Goal: Information Seeking & Learning: Learn about a topic

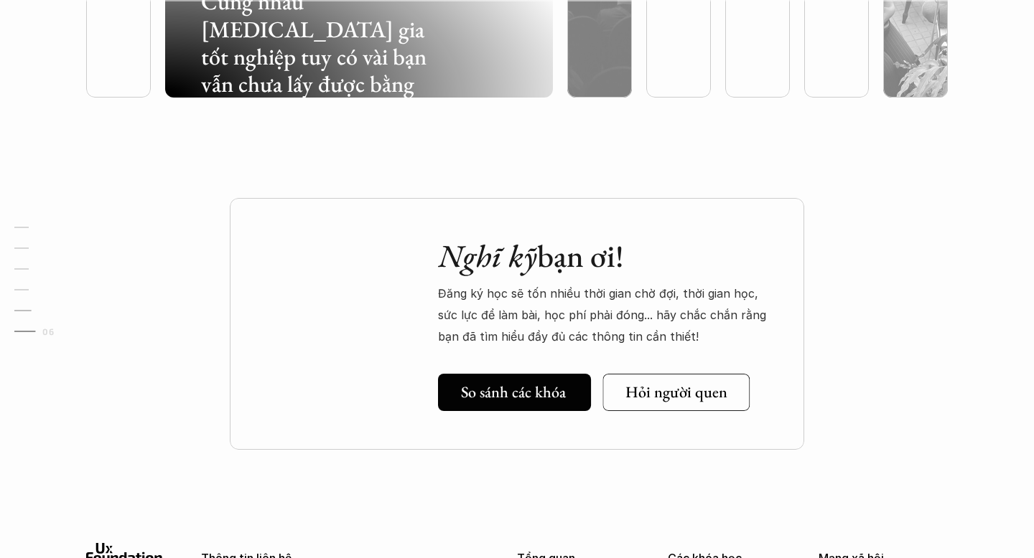
scroll to position [4463, 0]
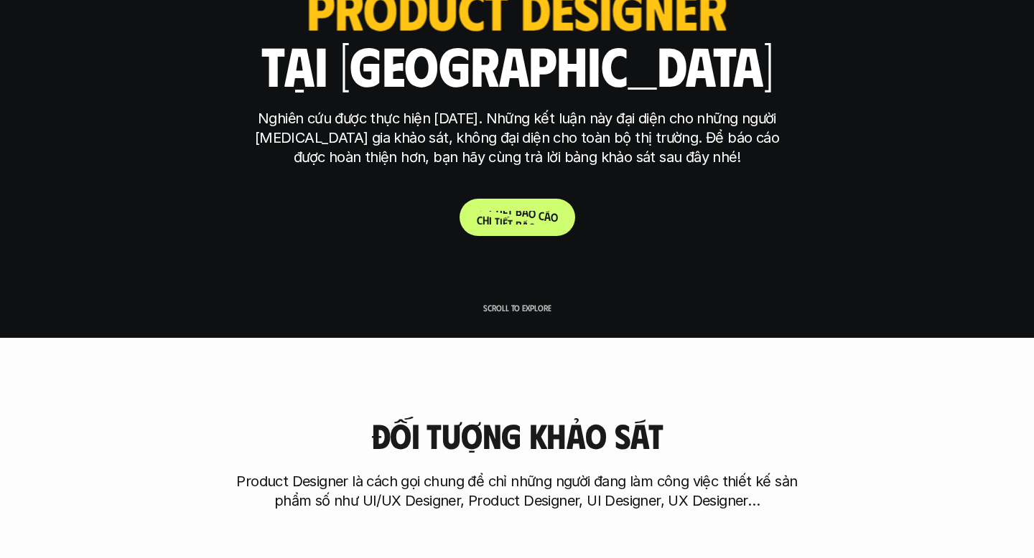
click at [546, 217] on p "C h i t i ế t b á o c á o" at bounding box center [517, 218] width 81 height 14
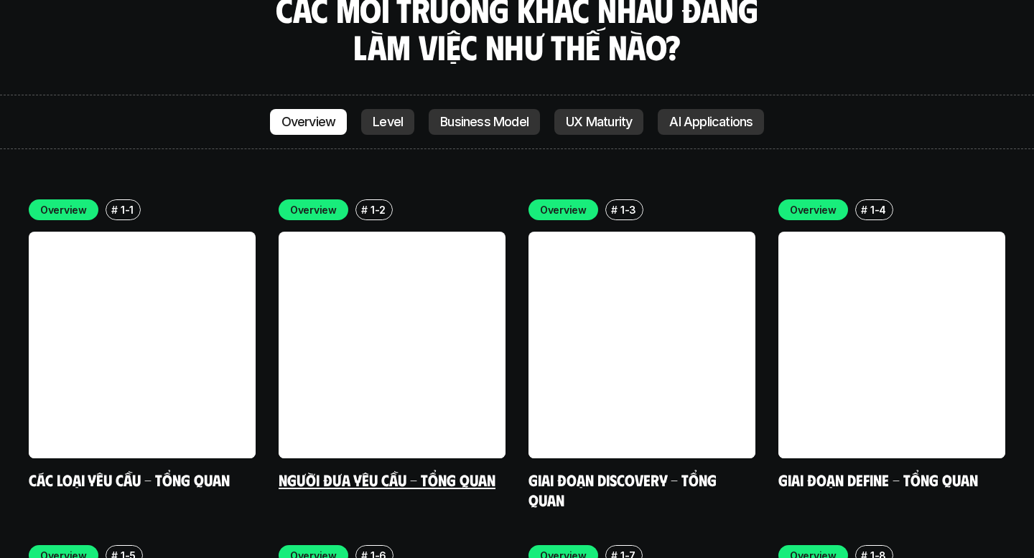
scroll to position [4053, 0]
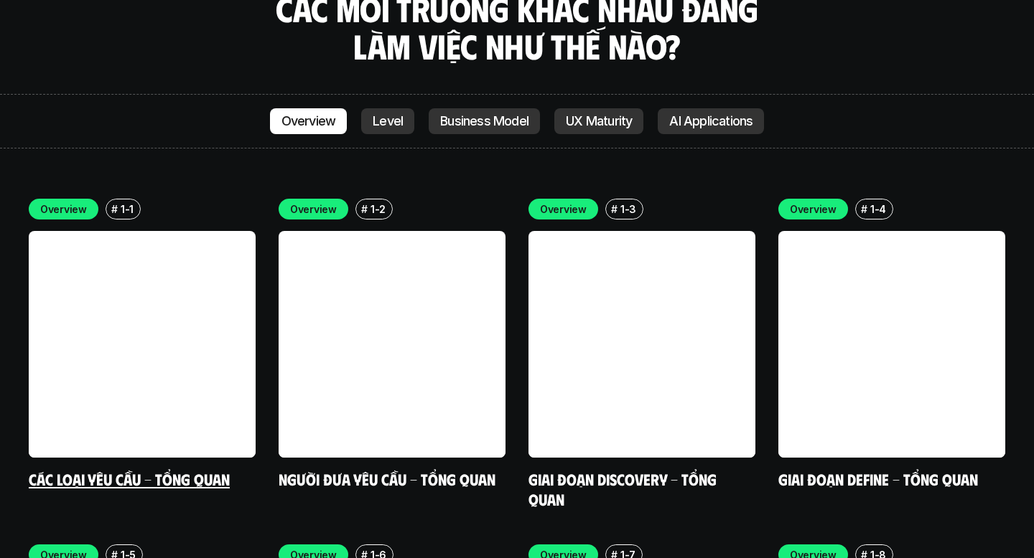
click at [148, 265] on link at bounding box center [142, 344] width 227 height 227
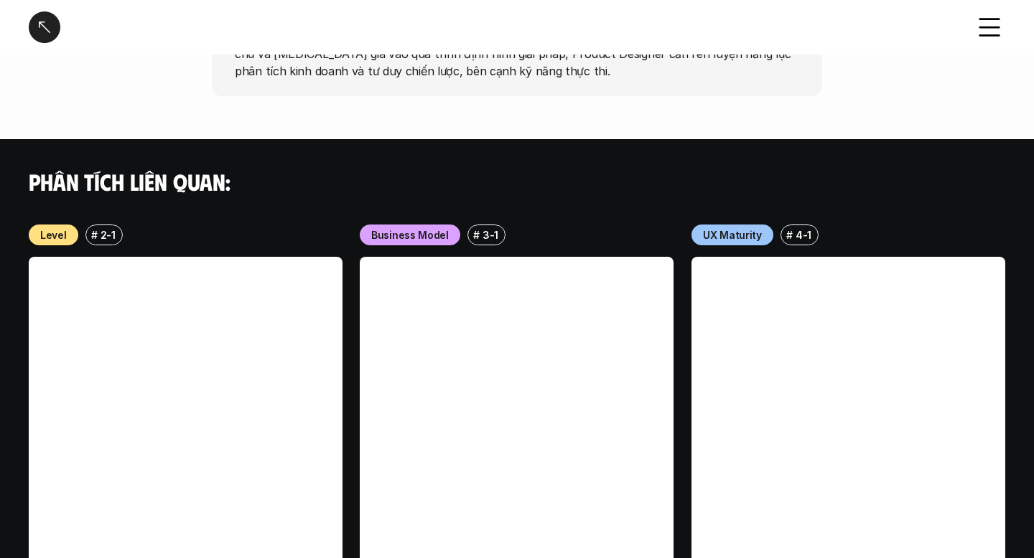
scroll to position [1561, 0]
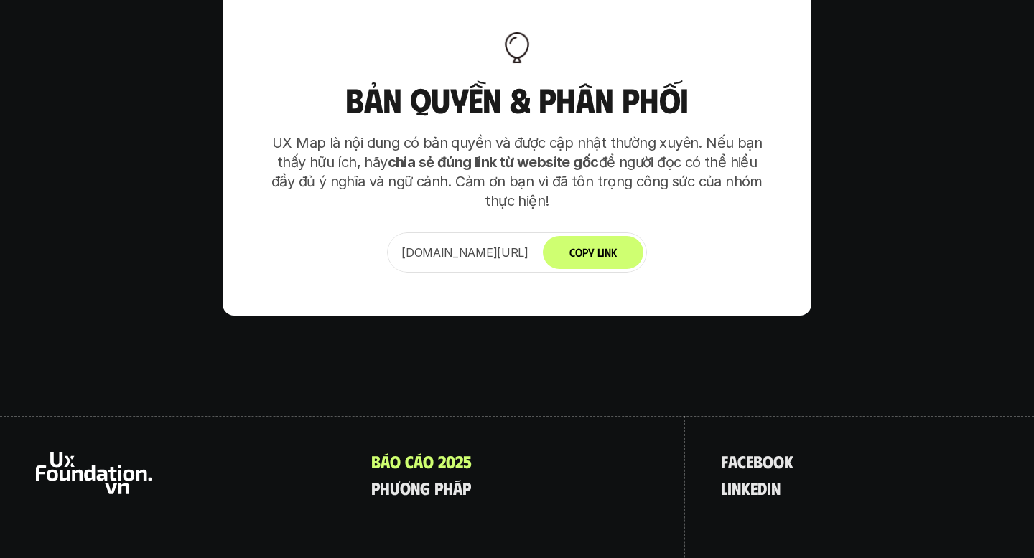
scroll to position [9014, 0]
